Goal: Submit feedback/report problem

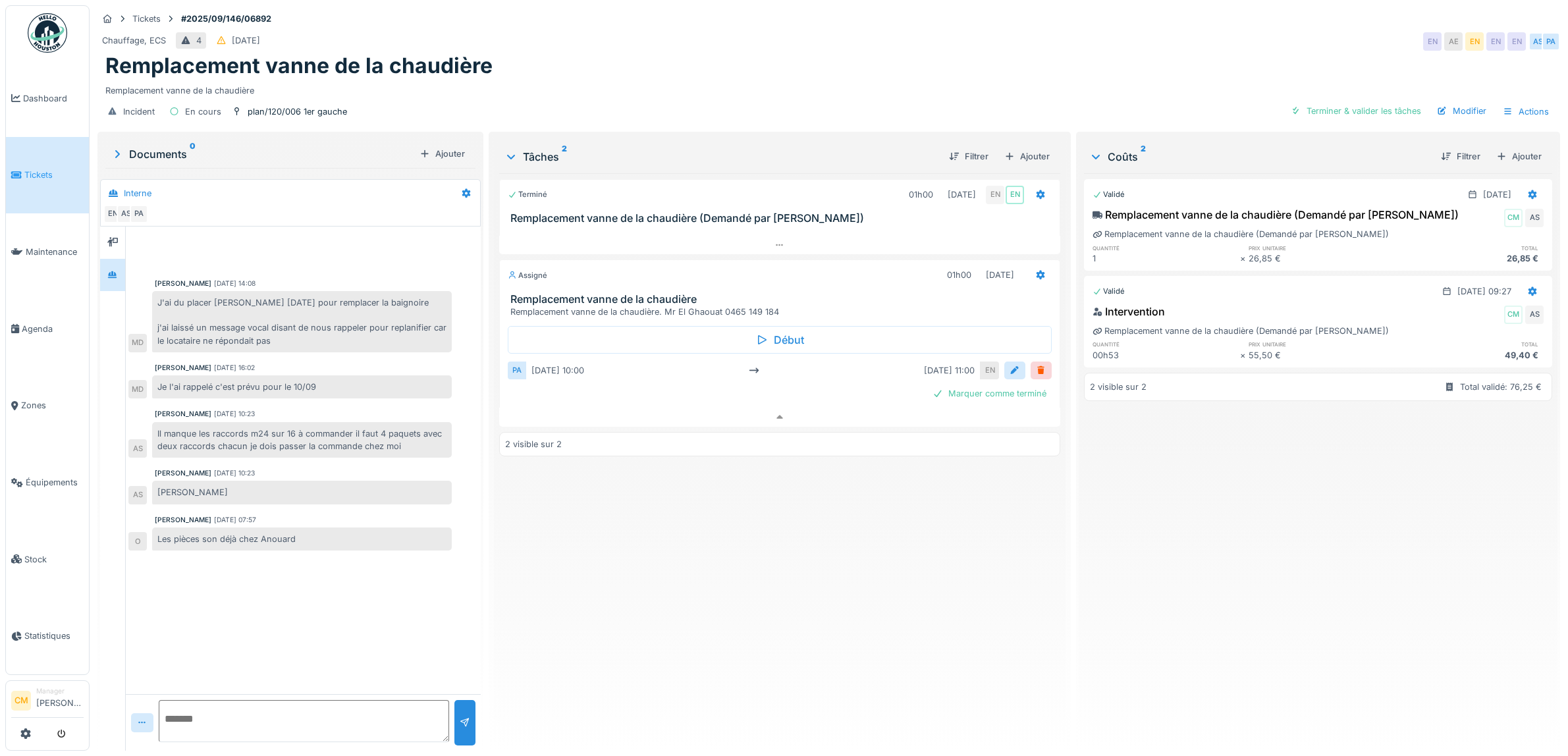
scroll to position [12, 0]
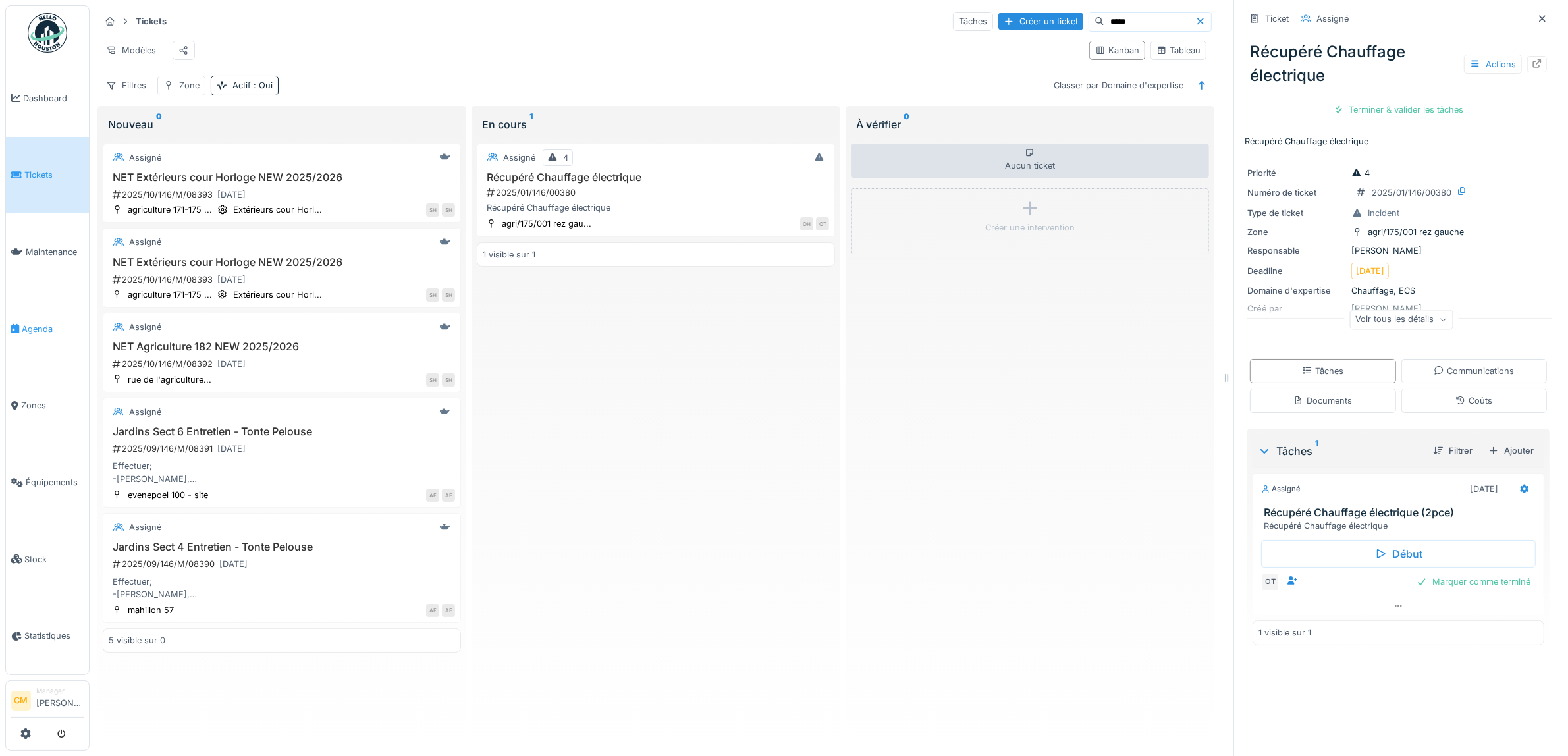
click at [36, 323] on span "Agenda" at bounding box center [52, 329] width 62 height 12
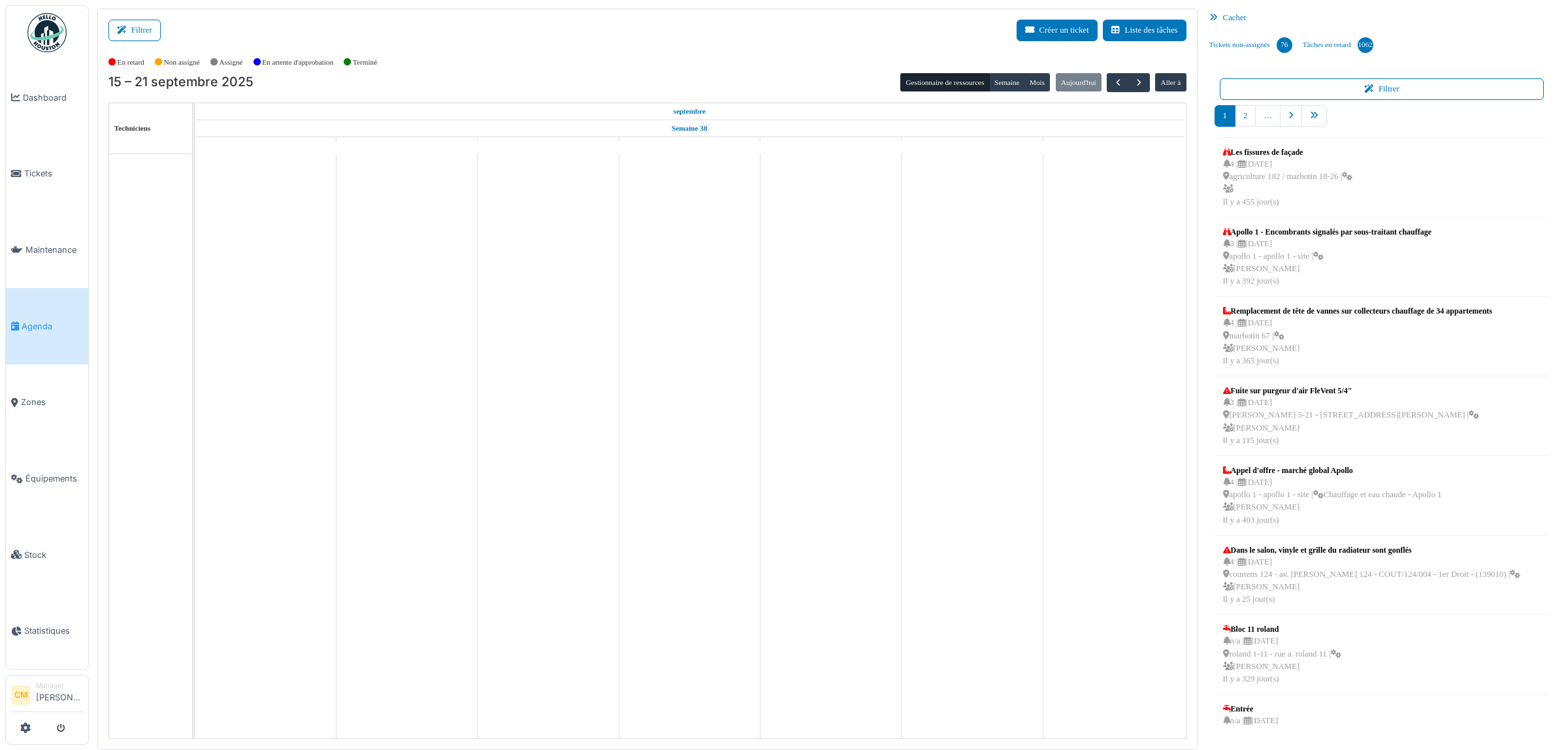
click at [141, 36] on button "Filtrer" at bounding box center [134, 30] width 52 height 22
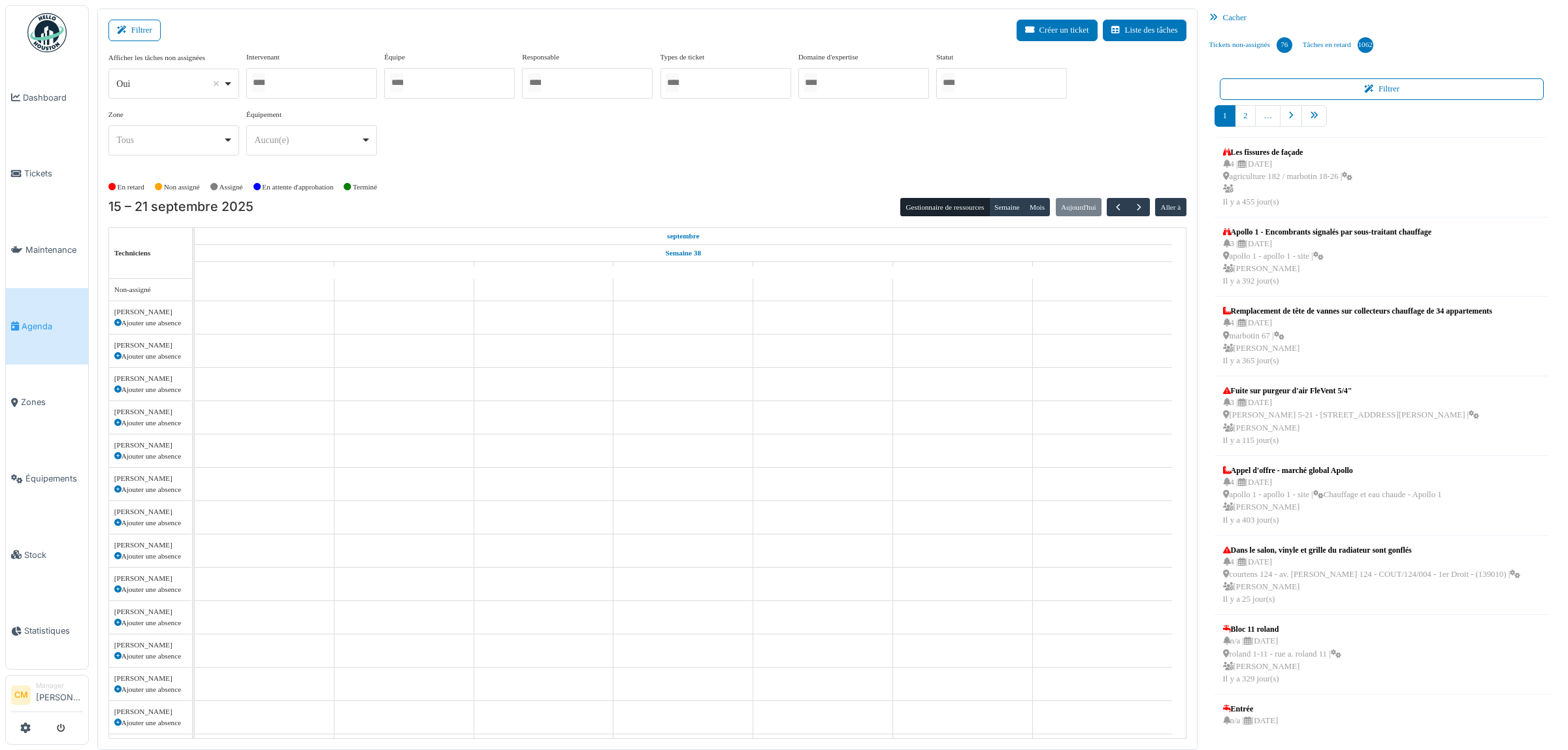
click at [430, 79] on div at bounding box center [449, 82] width 131 height 30
drag, startPoint x: 368, startPoint y: 144, endPoint x: 366, endPoint y: 160, distance: 16.1
click at [383, 145] on div "Afficher les tâches non assignées *** Oui Remove item Oui Non Intervenant [PERS…" at bounding box center [647, 109] width 1078 height 114
click at [160, 82] on div "Oui Remove item" at bounding box center [169, 84] width 107 height 14
select select
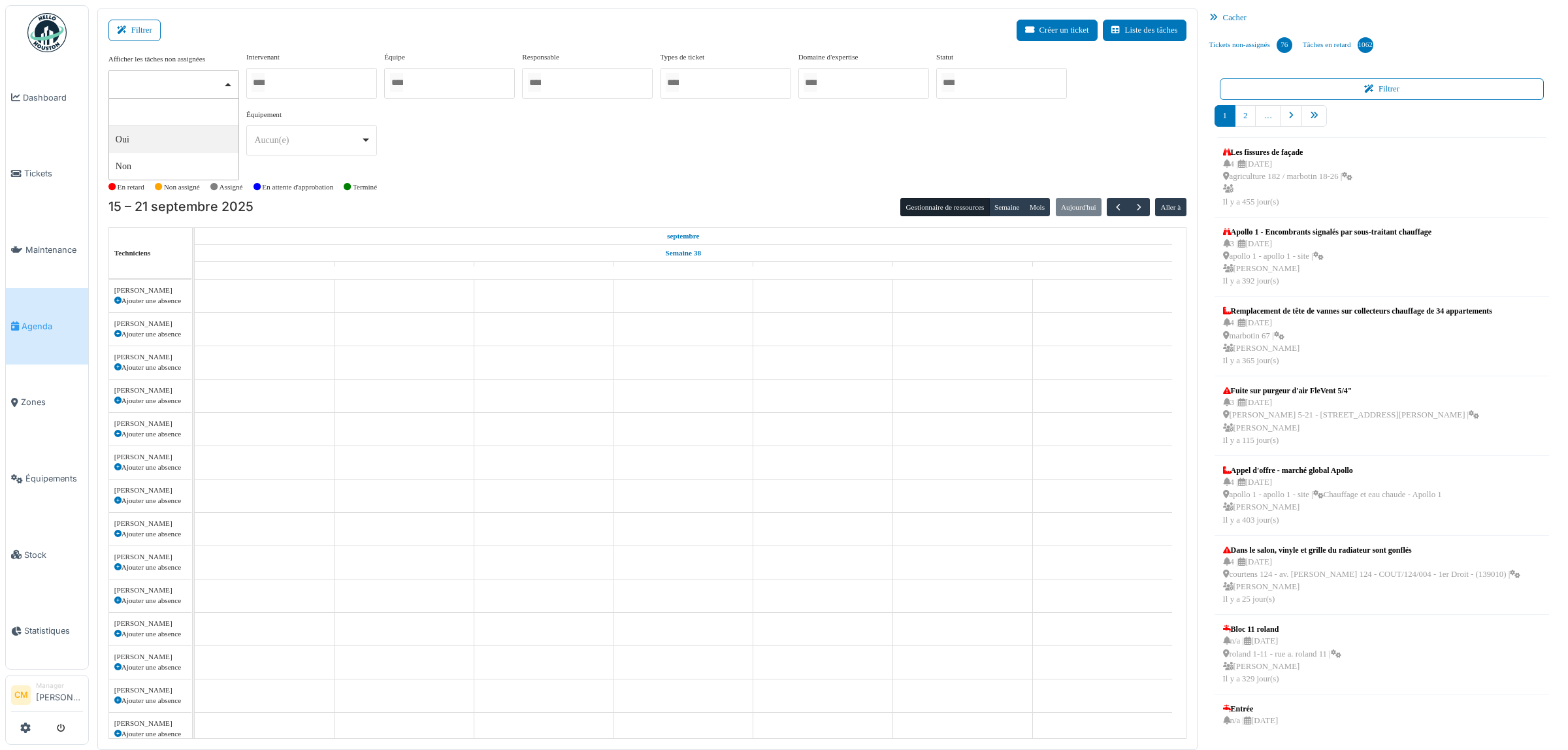
click at [402, 83] on input "Tous" at bounding box center [396, 82] width 13 height 19
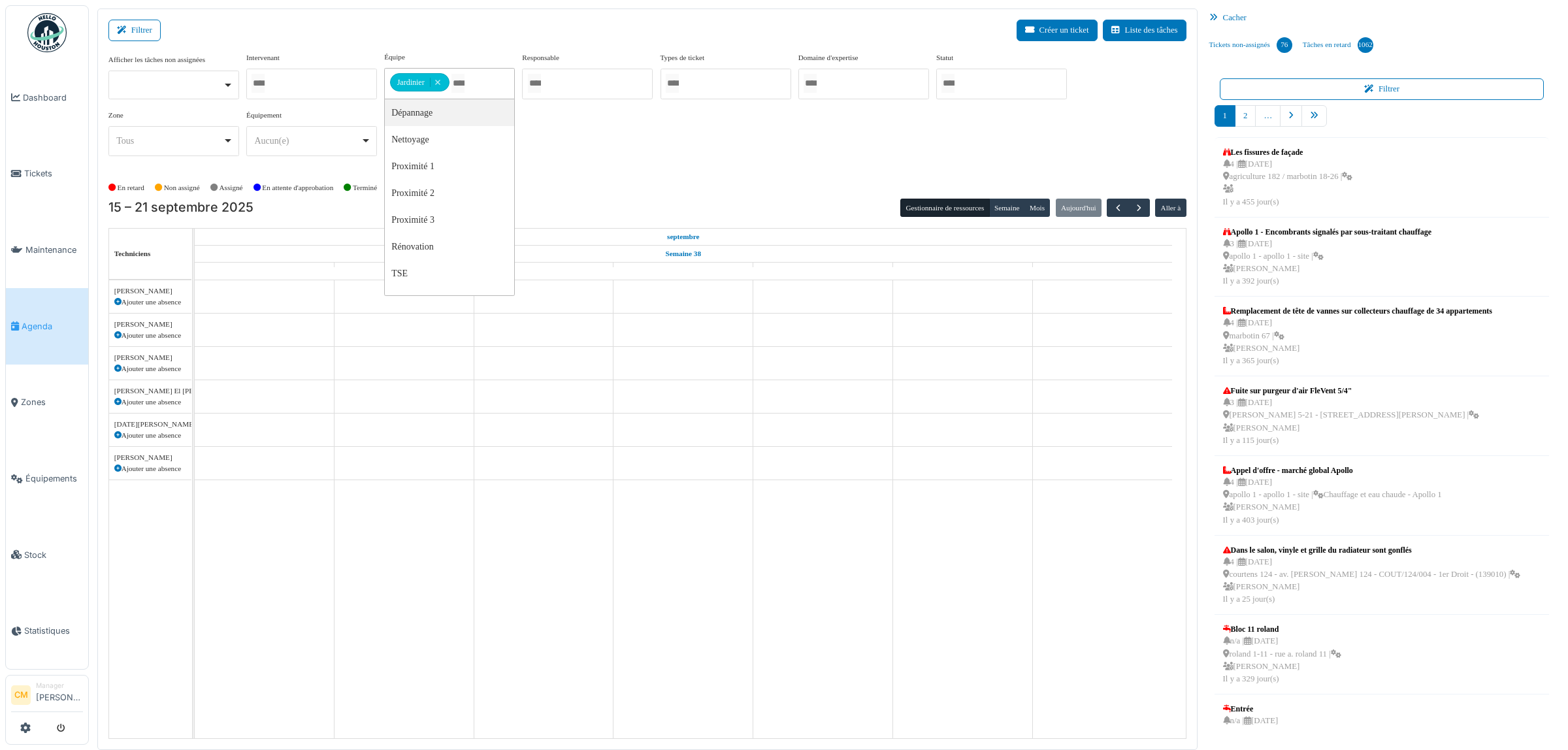
click at [658, 160] on div "Afficher les tâches non assignées Oui Non Intervenant [PERSON_NAME] [PERSON_NAM…" at bounding box center [647, 109] width 1078 height 115
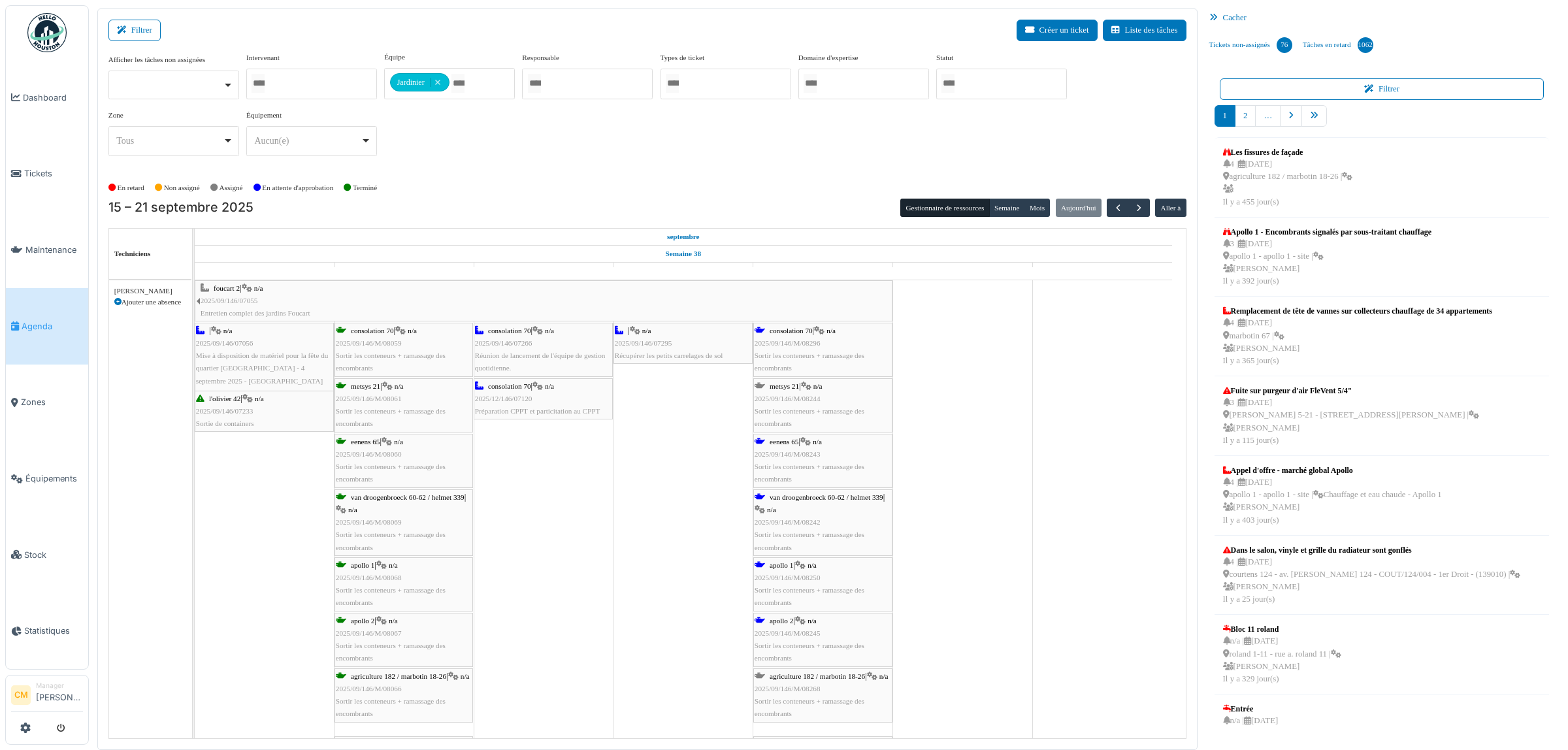
click at [229, 286] on span "foucart 2" at bounding box center [226, 288] width 26 height 8
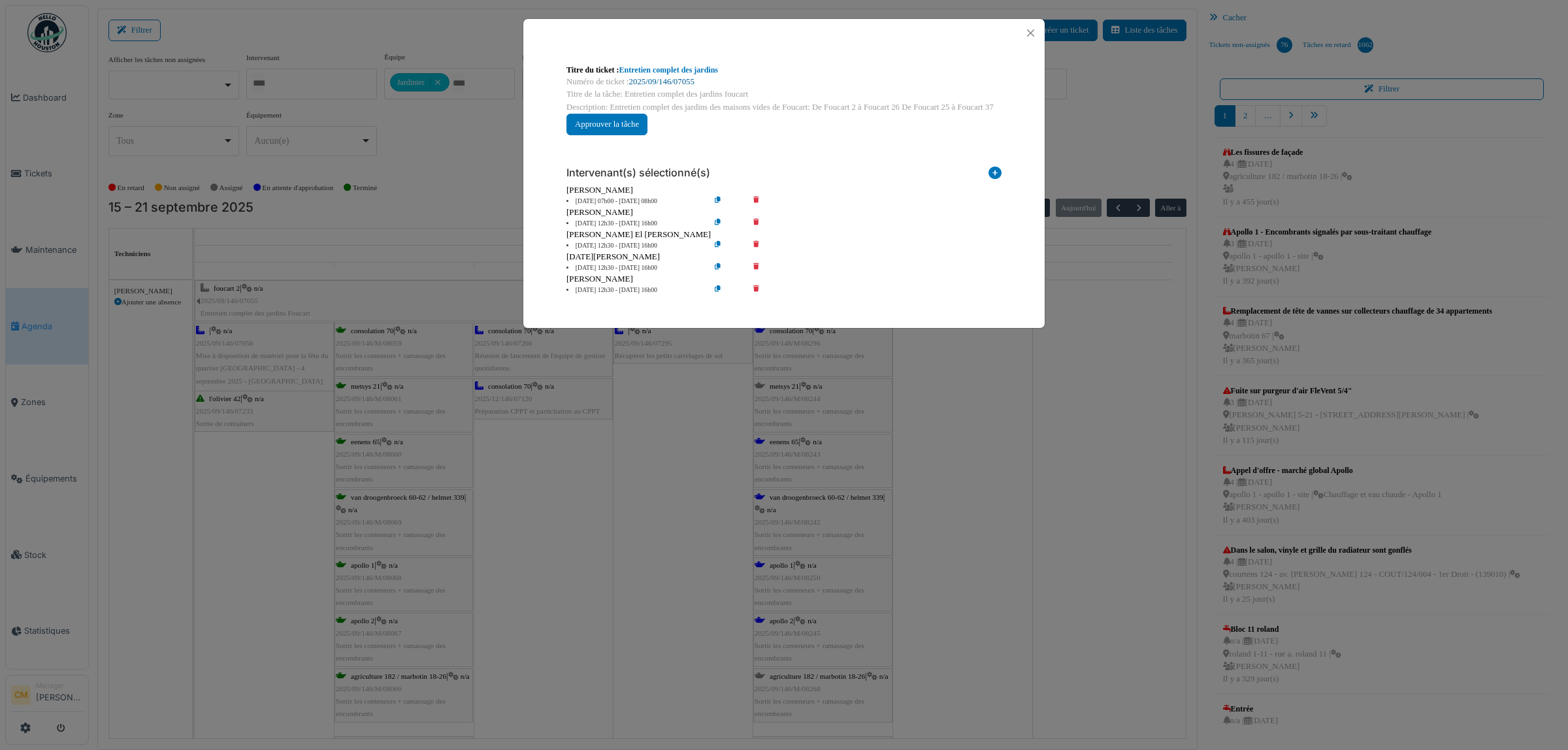
click at [676, 80] on link "2025/09/146/07055" at bounding box center [661, 82] width 65 height 10
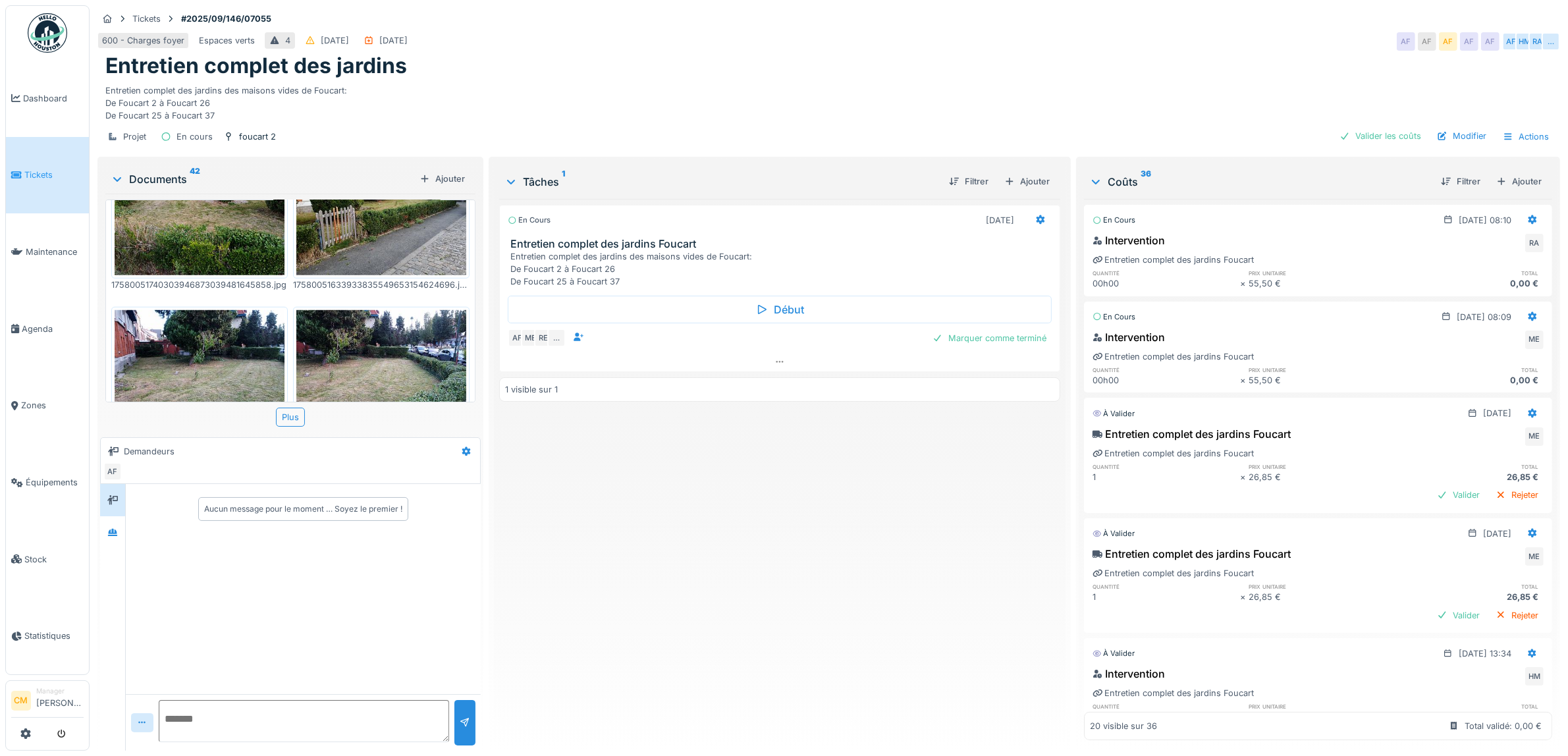
scroll to position [12, 0]
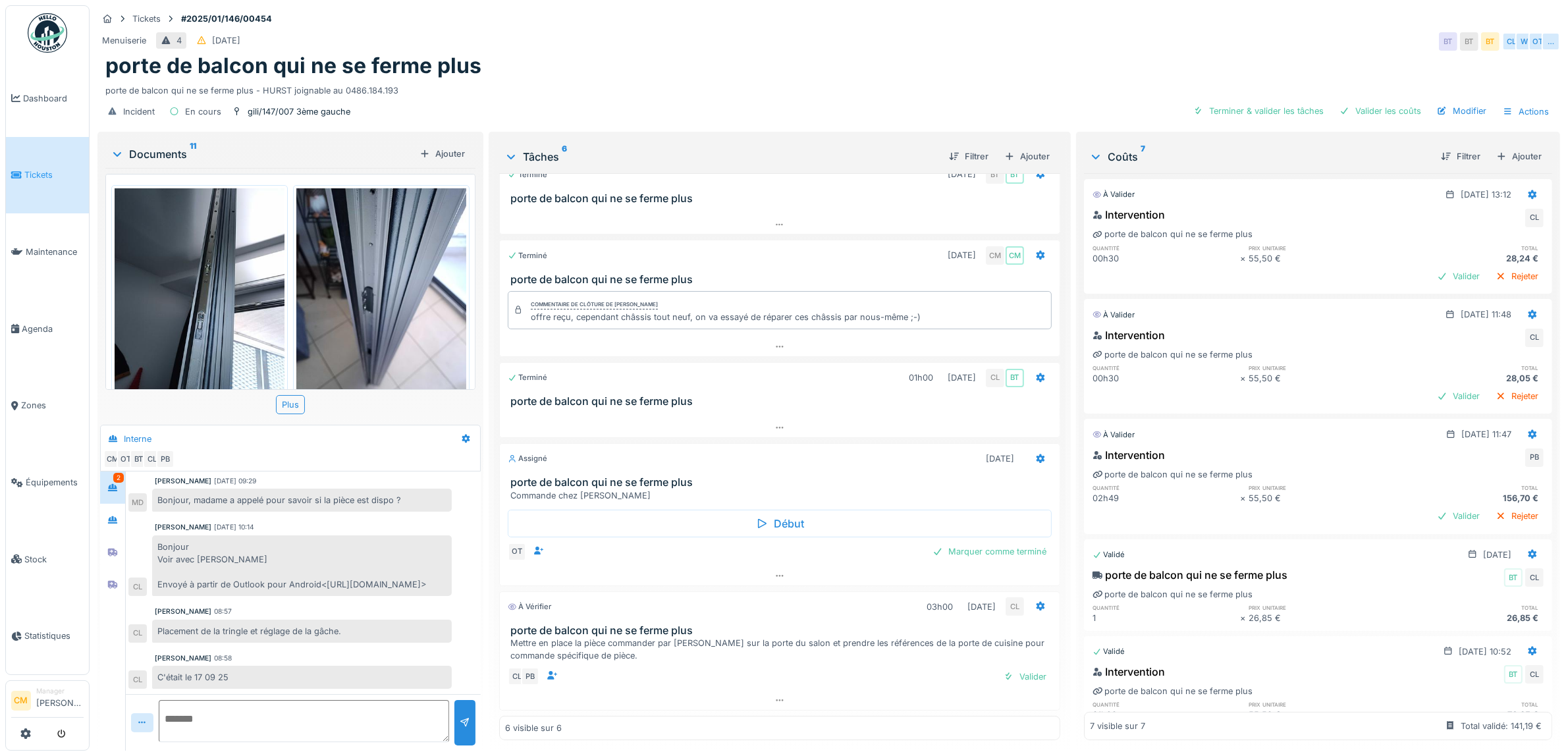
scroll to position [12, 0]
click at [112, 516] on icon at bounding box center [113, 520] width 10 height 9
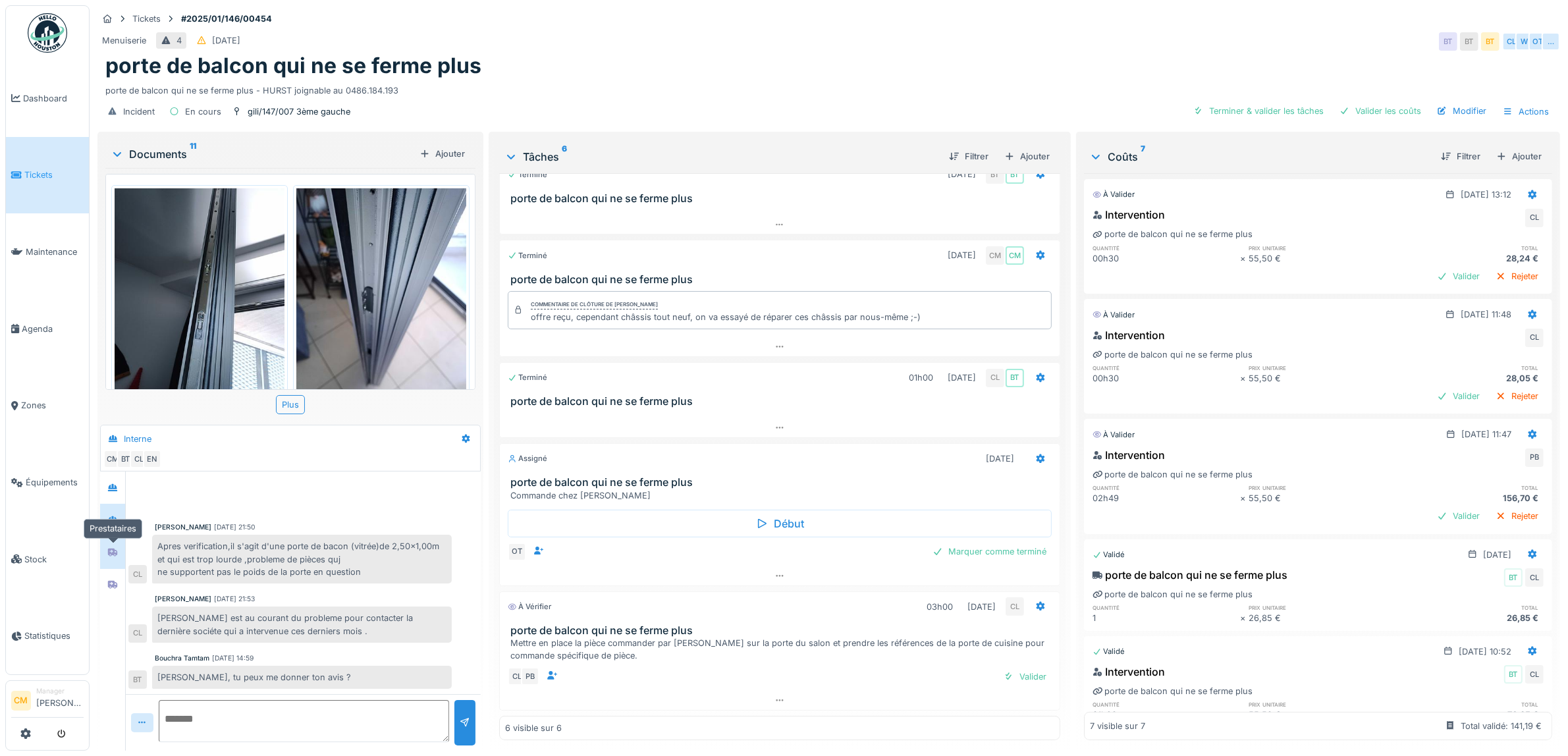
click at [111, 544] on div at bounding box center [113, 551] width 20 height 17
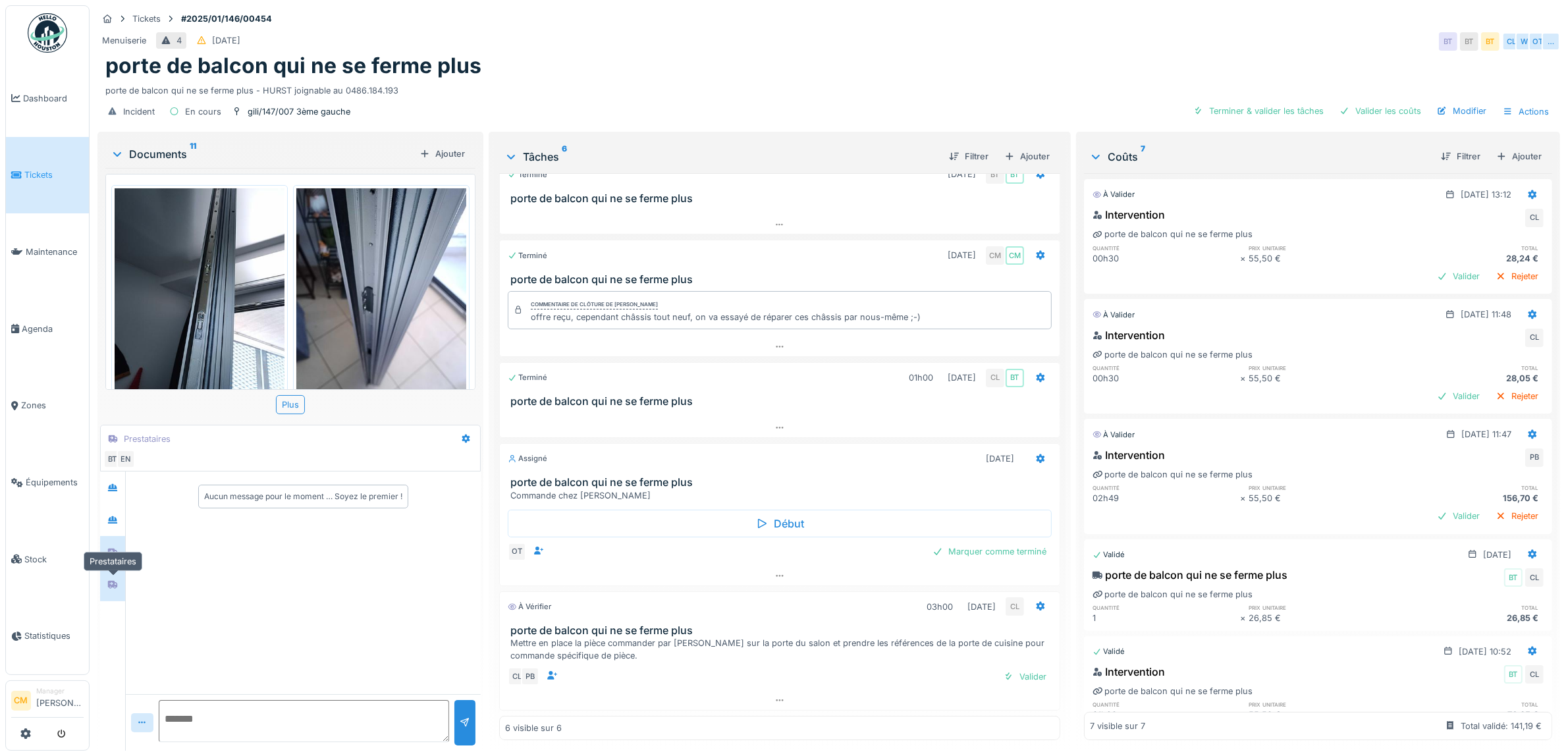
click at [119, 578] on div at bounding box center [113, 585] width 20 height 17
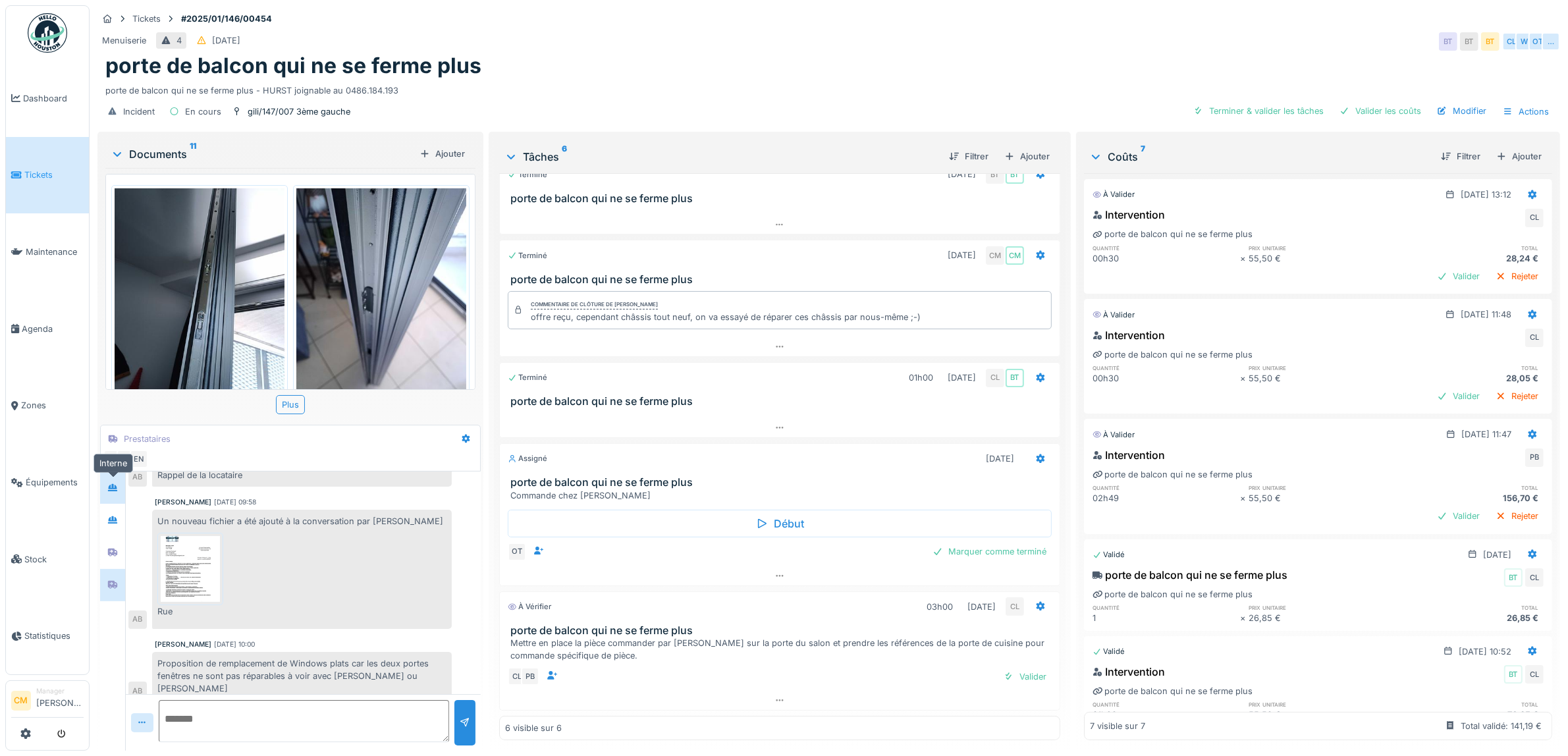
click at [109, 483] on icon at bounding box center [113, 488] width 10 height 9
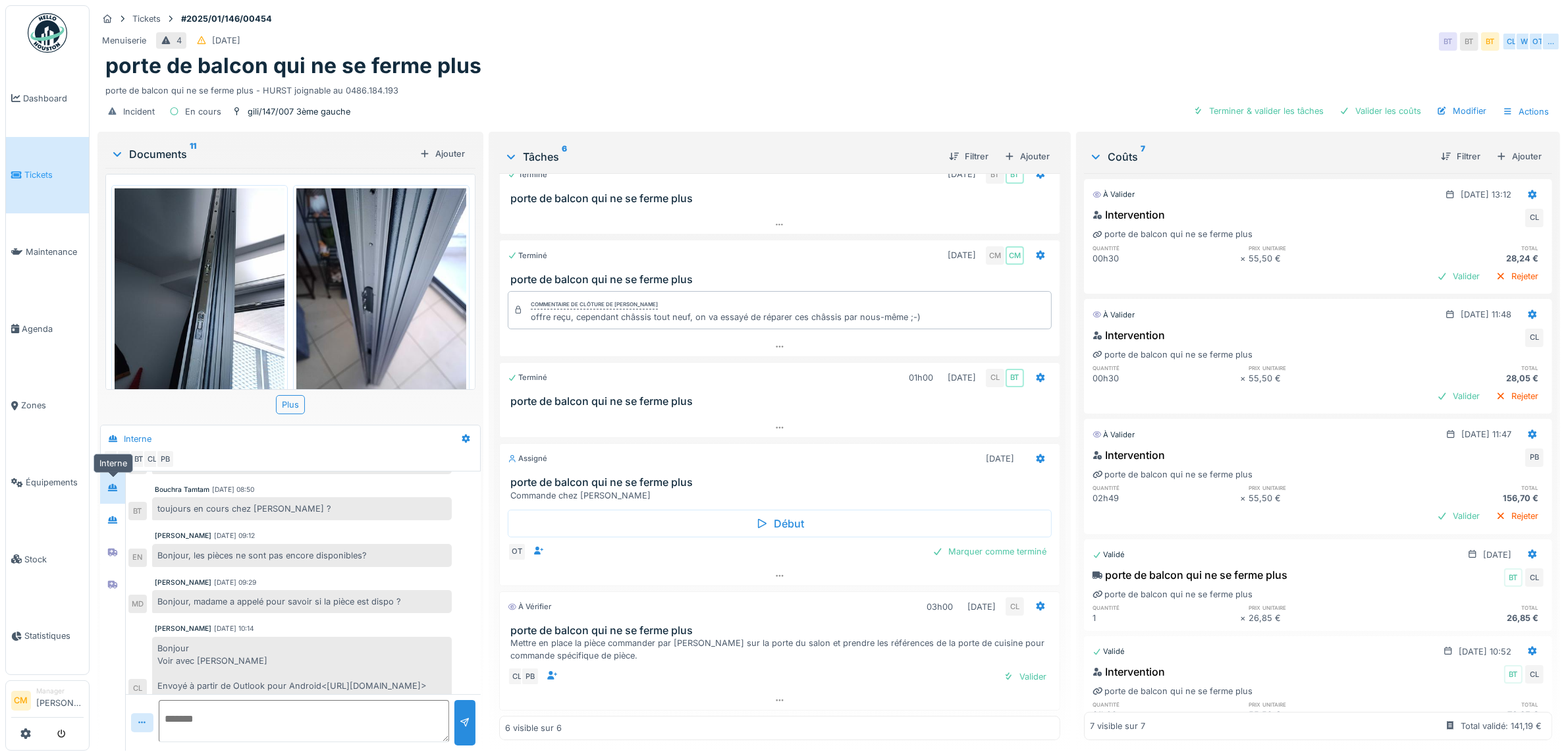
scroll to position [353, 0]
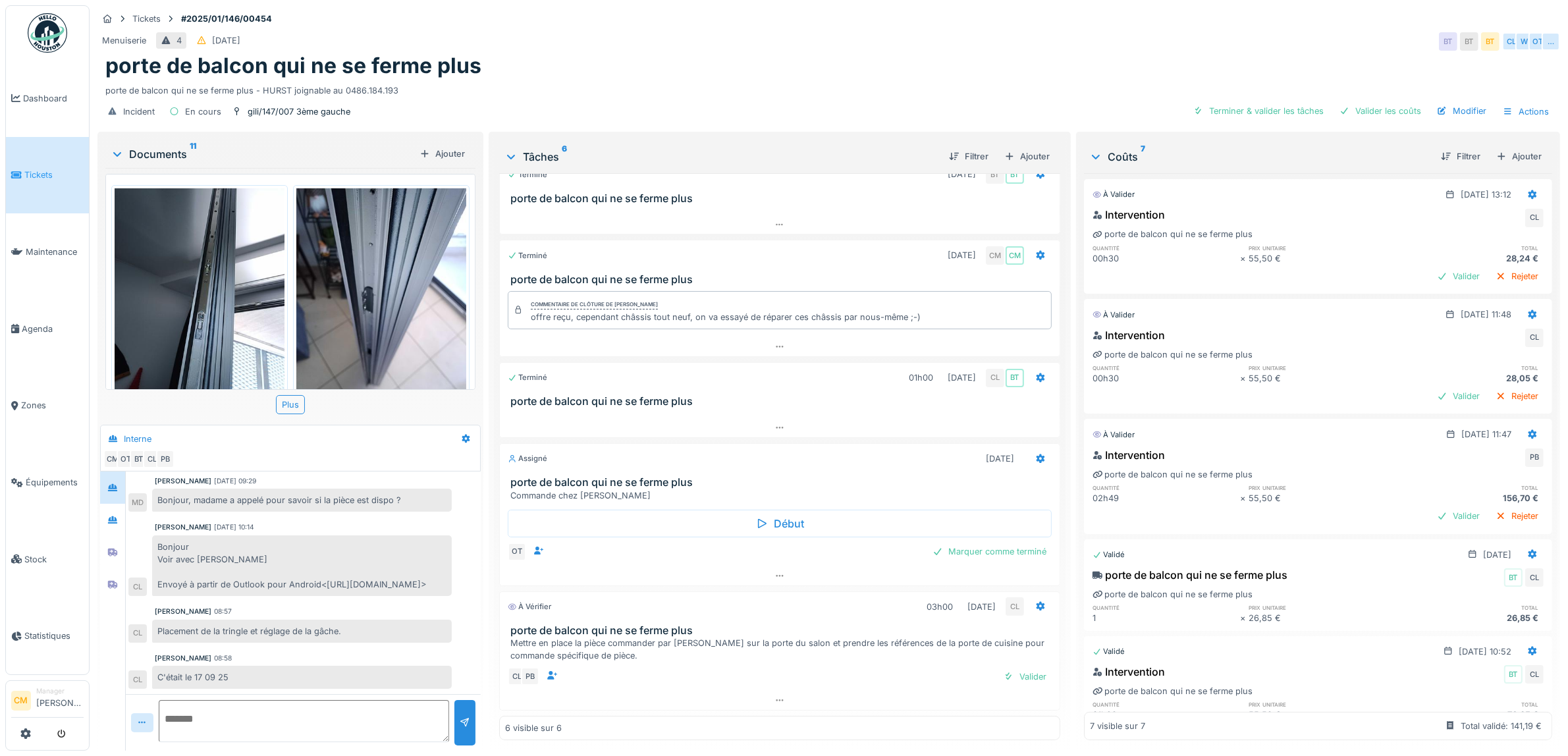
click at [238, 706] on textarea at bounding box center [304, 721] width 290 height 42
type textarea "**********"
drag, startPoint x: 454, startPoint y: 708, endPoint x: 475, endPoint y: 693, distance: 25.8
click at [454, 708] on div at bounding box center [465, 723] width 21 height 45
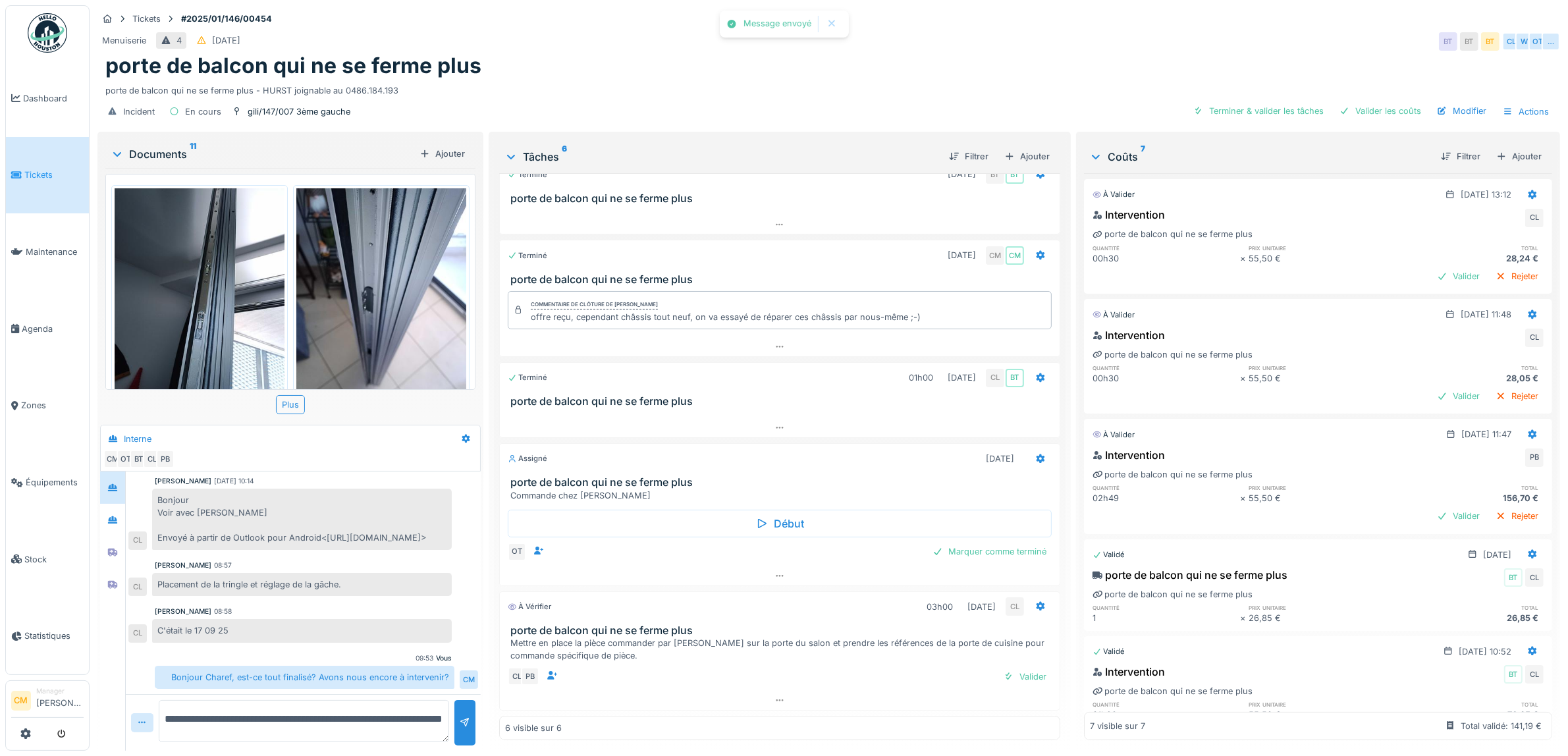
scroll to position [340, 0]
click at [1432, 267] on div "Valider" at bounding box center [1458, 276] width 53 height 17
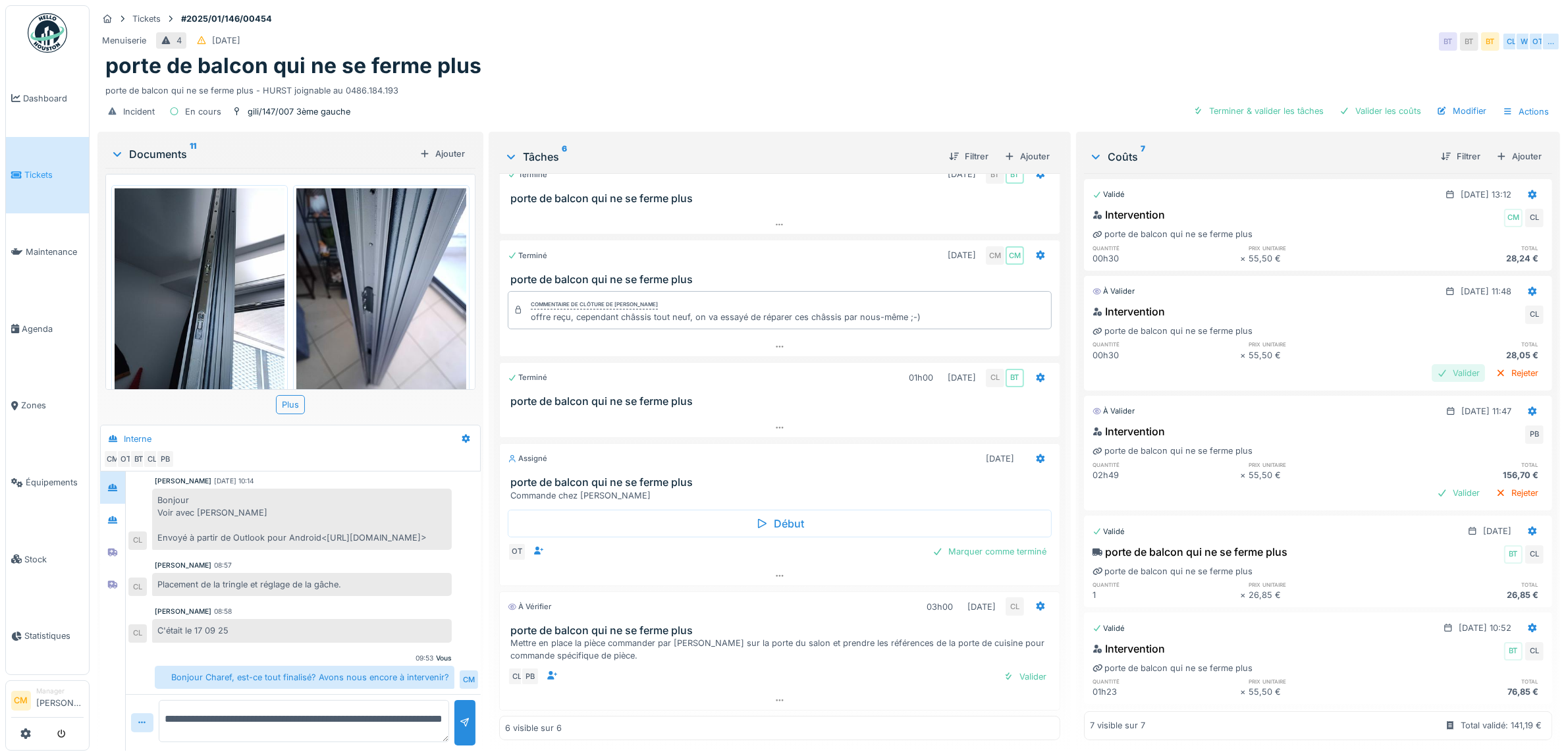
click at [1432, 364] on div "Valider" at bounding box center [1458, 373] width 53 height 17
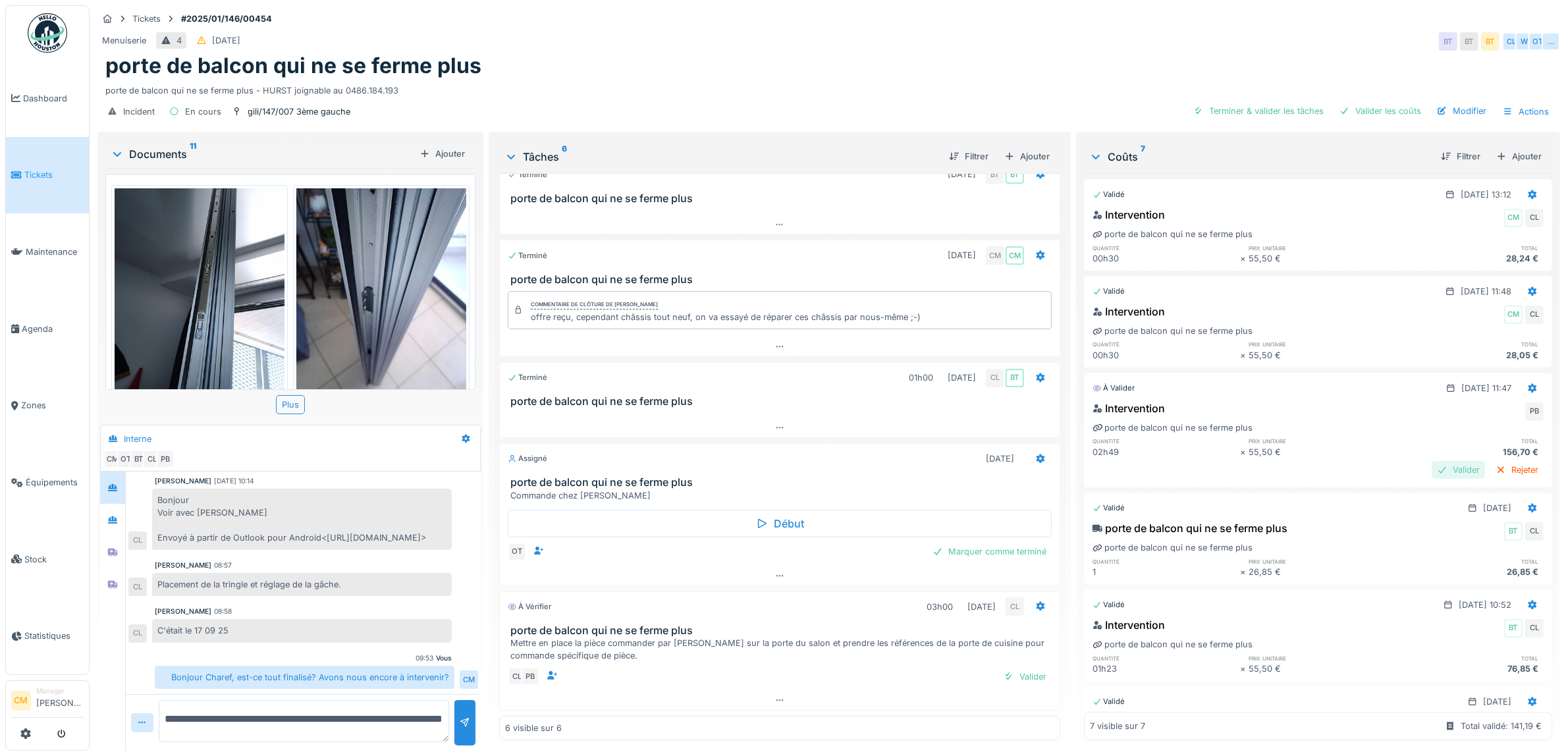
click at [1432, 461] on div "Valider" at bounding box center [1458, 469] width 53 height 17
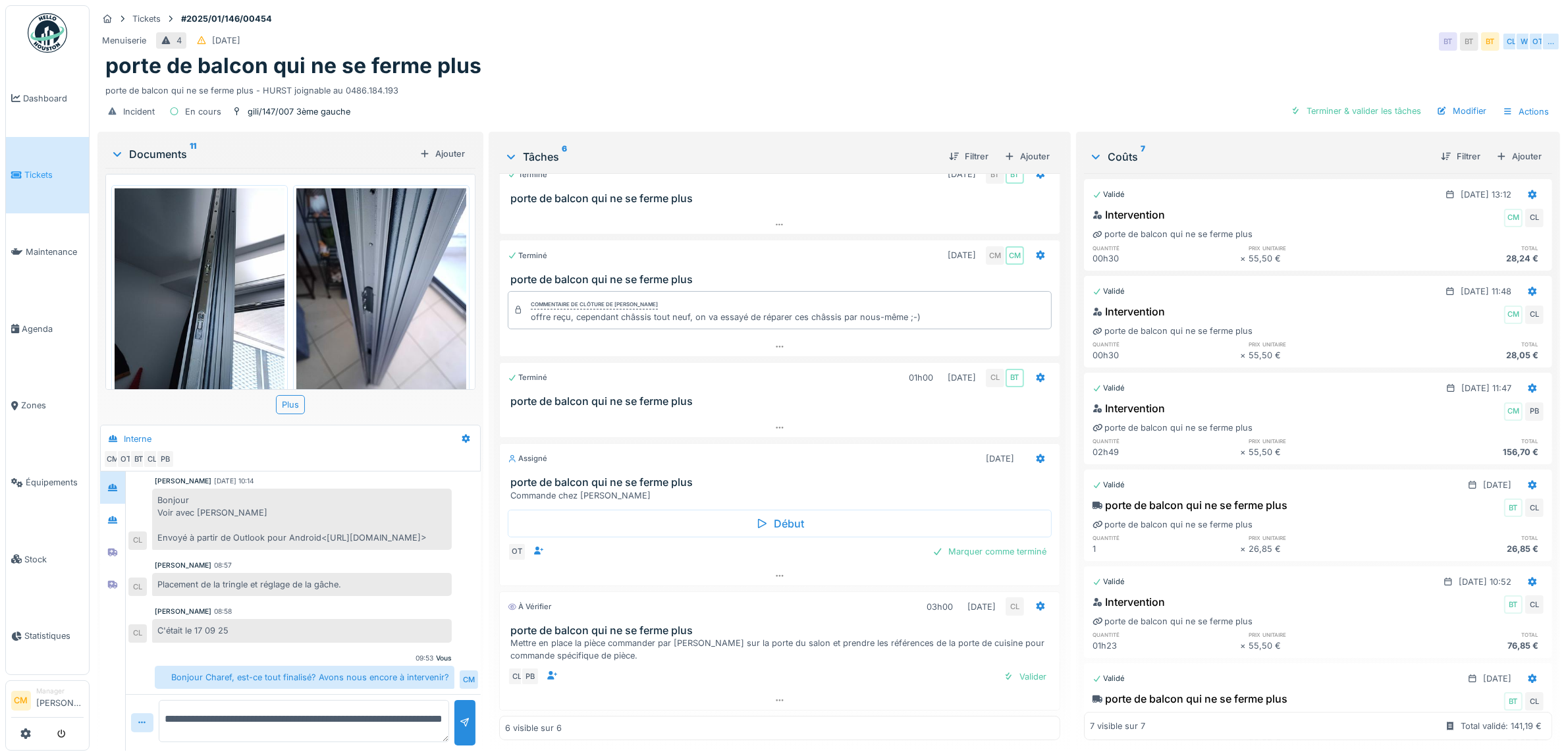
scroll to position [12, 0]
